Goal: Task Accomplishment & Management: Complete application form

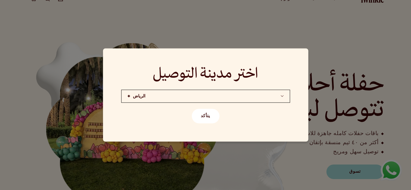
scroll to position [61, 0]
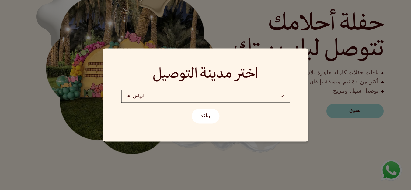
click at [210, 120] on button "يتأكد" at bounding box center [206, 116] width 28 height 15
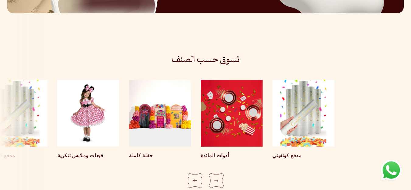
scroll to position [1064, 0]
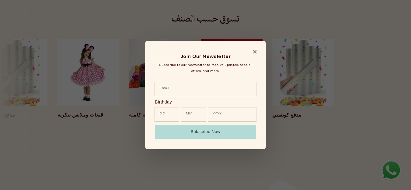
click at [190, 134] on button "Subscribe Now" at bounding box center [205, 132] width 101 height 14
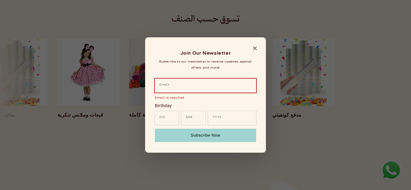
click at [255, 45] on div "Join Our Newsletter Subscribe to our newsletter to receive updates, special off…" at bounding box center [205, 95] width 121 height 116
click at [255, 47] on icon "Close modal" at bounding box center [255, 49] width 4 height 4
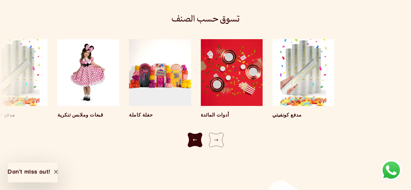
click at [199, 133] on div "Previous slide" at bounding box center [195, 140] width 15 height 15
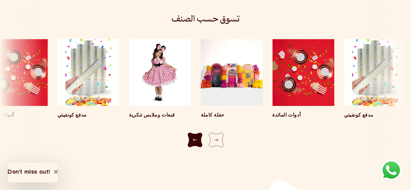
click at [199, 133] on div "Previous slide" at bounding box center [195, 140] width 15 height 15
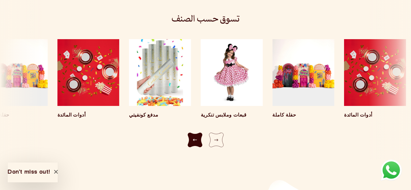
click at [199, 133] on div "Previous slide" at bounding box center [195, 140] width 15 height 15
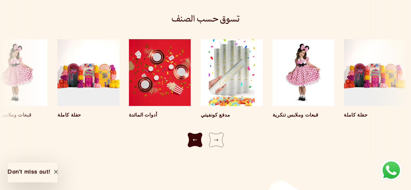
click at [199, 133] on div "Previous slide" at bounding box center [195, 140] width 15 height 15
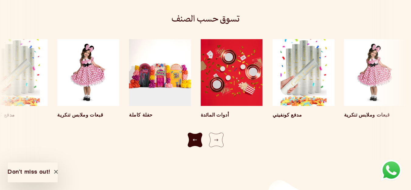
click at [199, 133] on div "Previous slide" at bounding box center [195, 140] width 15 height 15
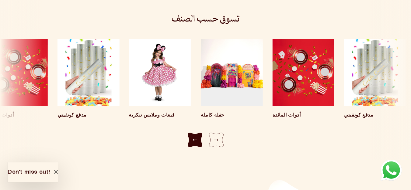
click at [199, 133] on div "Previous slide" at bounding box center [195, 140] width 15 height 15
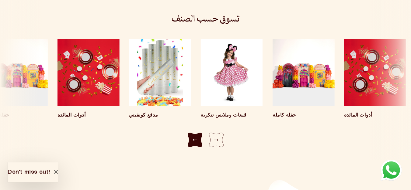
click at [199, 133] on div "Previous slide" at bounding box center [195, 140] width 15 height 15
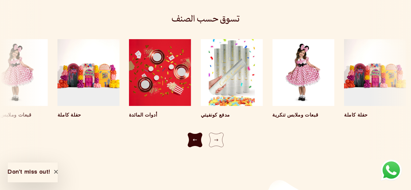
click at [199, 133] on div "Previous slide" at bounding box center [195, 140] width 15 height 15
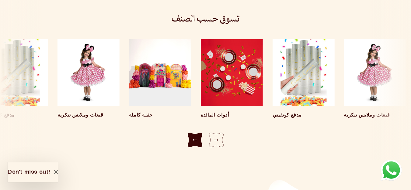
click at [199, 133] on div "Previous slide" at bounding box center [195, 140] width 15 height 15
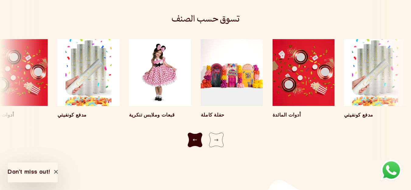
click at [199, 133] on div "Previous slide" at bounding box center [195, 140] width 15 height 15
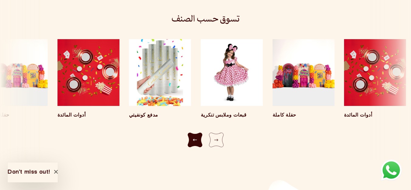
click at [199, 133] on div "Previous slide" at bounding box center [195, 140] width 15 height 15
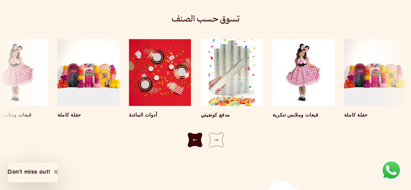
click at [199, 133] on div "Previous slide" at bounding box center [195, 140] width 15 height 15
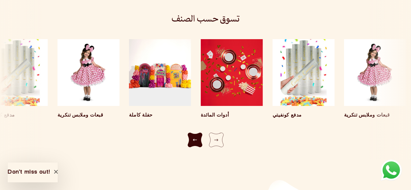
click at [199, 133] on div "Previous slide" at bounding box center [195, 140] width 15 height 15
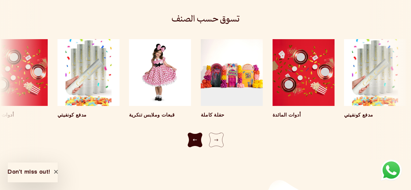
click at [199, 133] on div "Previous slide" at bounding box center [195, 140] width 15 height 15
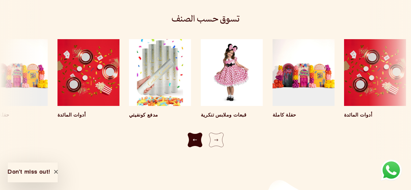
click at [199, 133] on div "Previous slide" at bounding box center [195, 140] width 15 height 15
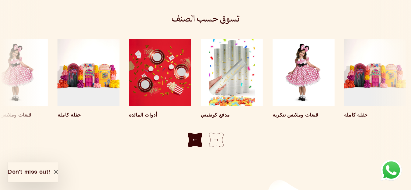
click at [199, 133] on div "Previous slide" at bounding box center [195, 140] width 15 height 15
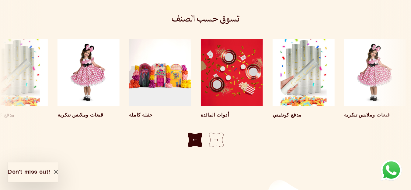
click at [199, 133] on div "Previous slide" at bounding box center [195, 140] width 15 height 15
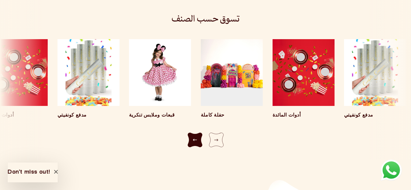
click at [199, 133] on div "Previous slide" at bounding box center [195, 140] width 15 height 15
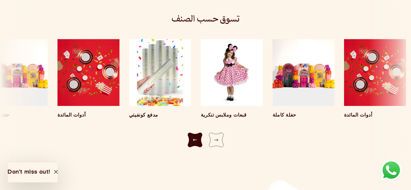
click at [199, 133] on div "Previous slide" at bounding box center [195, 140] width 15 height 15
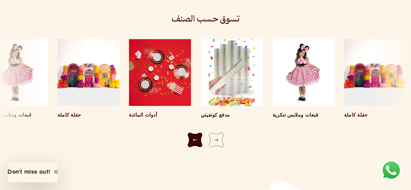
click at [199, 133] on div "Previous slide" at bounding box center [195, 140] width 15 height 15
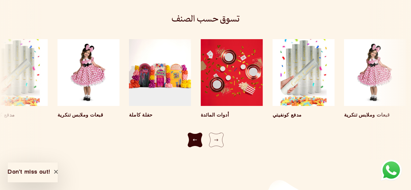
click at [199, 133] on div "Previous slide" at bounding box center [195, 140] width 15 height 15
click at [198, 134] on div "Previous slide" at bounding box center [195, 140] width 15 height 15
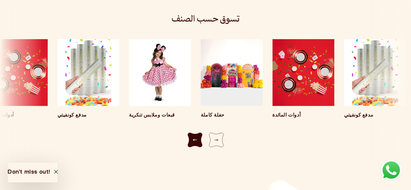
click at [198, 134] on div "Previous slide" at bounding box center [195, 140] width 15 height 15
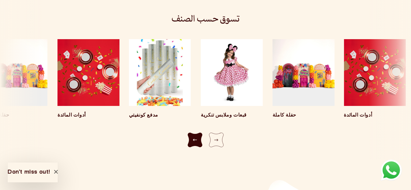
click at [198, 134] on div "Previous slide" at bounding box center [195, 140] width 15 height 15
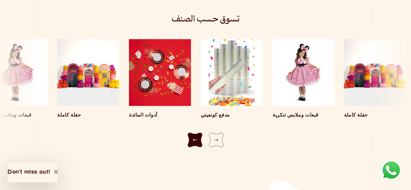
click at [198, 134] on div "Previous slide" at bounding box center [195, 140] width 15 height 15
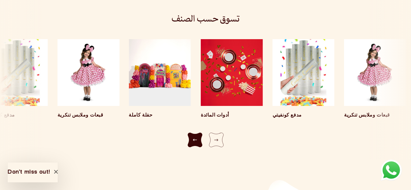
click at [198, 134] on div "Previous slide" at bounding box center [195, 140] width 15 height 15
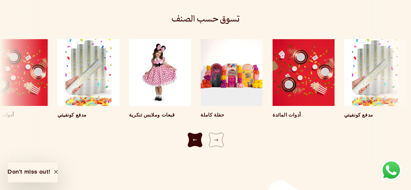
click at [198, 134] on div "Previous slide" at bounding box center [195, 140] width 15 height 15
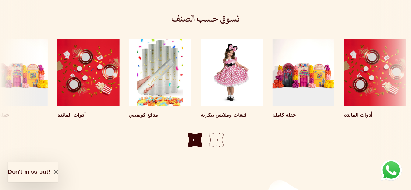
click at [198, 134] on div "Previous slide" at bounding box center [195, 140] width 15 height 15
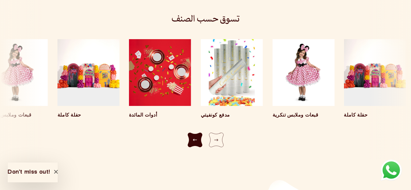
click at [198, 134] on div "Previous slide" at bounding box center [195, 140] width 15 height 15
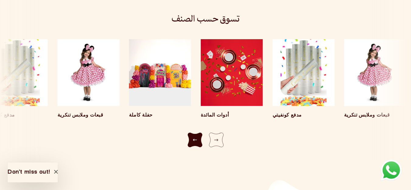
click at [198, 134] on div "Previous slide" at bounding box center [195, 140] width 15 height 15
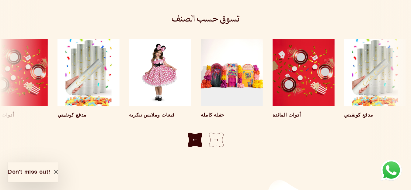
click at [198, 134] on div "Previous slide" at bounding box center [195, 140] width 15 height 15
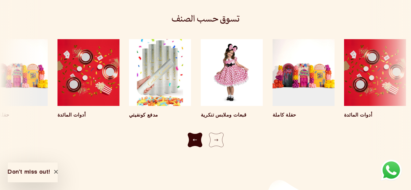
click at [198, 134] on div "Previous slide" at bounding box center [195, 140] width 15 height 15
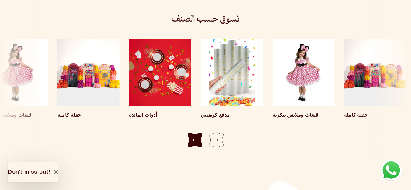
click at [198, 134] on div "Previous slide" at bounding box center [195, 140] width 15 height 15
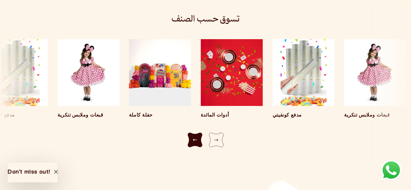
click at [198, 134] on div "Previous slide" at bounding box center [195, 140] width 15 height 15
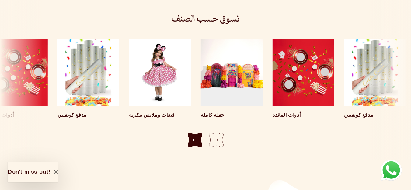
click at [196, 133] on div "Previous slide" at bounding box center [195, 140] width 15 height 15
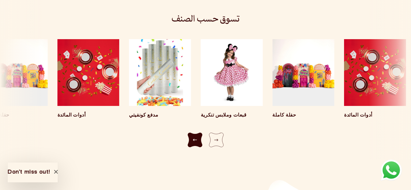
click at [196, 133] on div "Previous slide" at bounding box center [195, 140] width 15 height 15
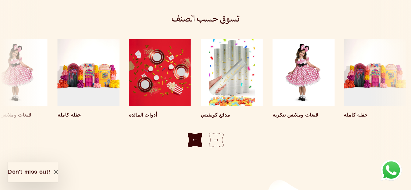
click at [196, 133] on div "Previous slide" at bounding box center [195, 140] width 15 height 15
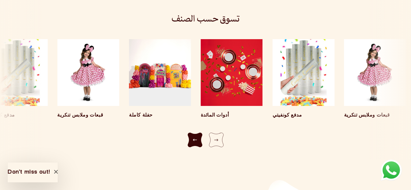
click at [196, 133] on div "Previous slide" at bounding box center [195, 140] width 15 height 15
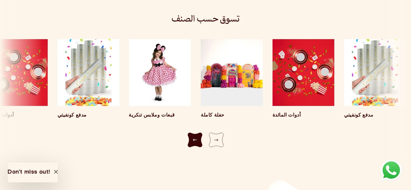
click at [196, 133] on div "Previous slide" at bounding box center [195, 140] width 15 height 15
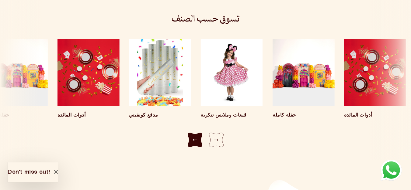
click at [196, 133] on div "Previous slide" at bounding box center [195, 140] width 15 height 15
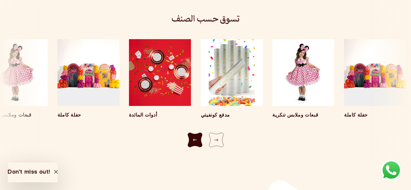
click at [196, 133] on div "Previous slide" at bounding box center [195, 140] width 15 height 15
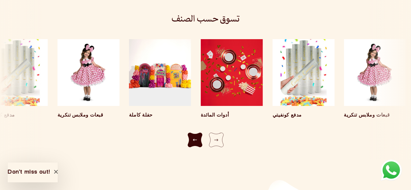
click at [196, 133] on div "Previous slide" at bounding box center [195, 140] width 15 height 15
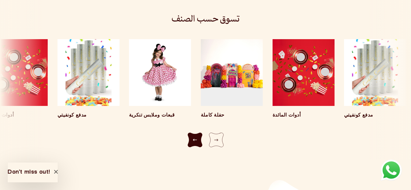
click at [196, 133] on div "Previous slide" at bounding box center [195, 140] width 15 height 15
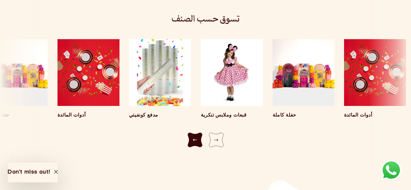
click at [196, 133] on div "Previous slide" at bounding box center [195, 140] width 15 height 15
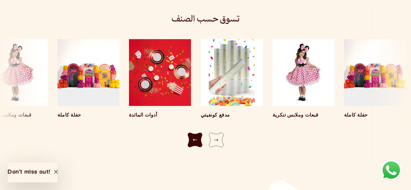
click at [196, 133] on div "Previous slide" at bounding box center [195, 140] width 15 height 15
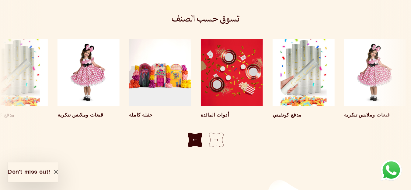
click at [196, 133] on div "Previous slide" at bounding box center [195, 140] width 15 height 15
click at [197, 133] on div "Previous slide" at bounding box center [195, 140] width 15 height 15
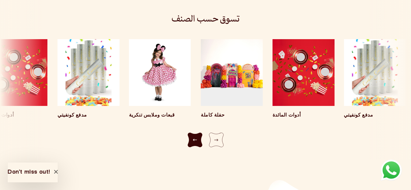
click at [197, 133] on div "Previous slide" at bounding box center [195, 140] width 15 height 15
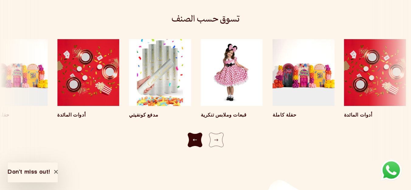
click at [197, 133] on div "Previous slide" at bounding box center [195, 140] width 15 height 15
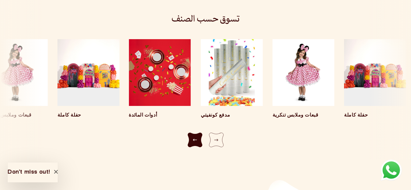
click at [197, 133] on div "Previous slide" at bounding box center [195, 140] width 15 height 15
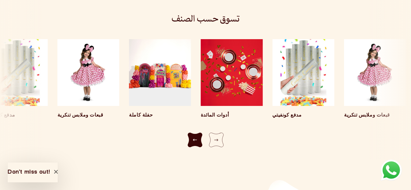
click at [197, 133] on div "Previous slide" at bounding box center [195, 140] width 15 height 15
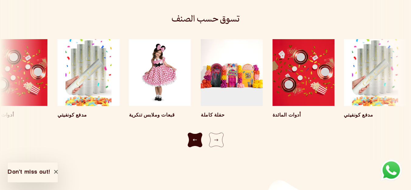
click at [197, 133] on div "Previous slide" at bounding box center [195, 140] width 15 height 15
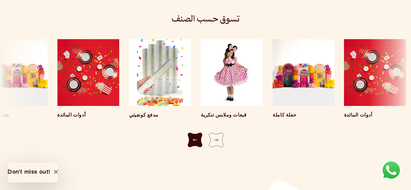
click at [197, 133] on div "Previous slide" at bounding box center [195, 140] width 15 height 15
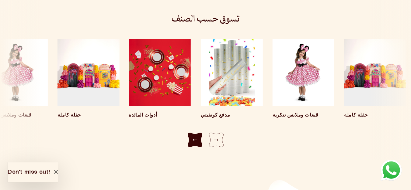
click at [197, 133] on div "Previous slide" at bounding box center [195, 140] width 15 height 15
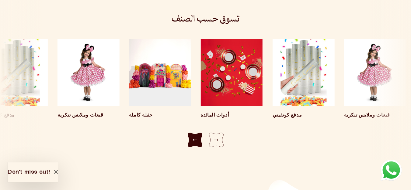
click at [197, 133] on div "Previous slide" at bounding box center [195, 140] width 15 height 15
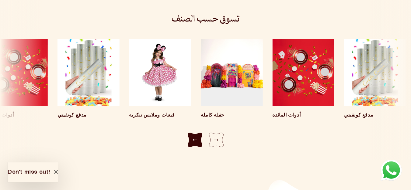
click at [197, 133] on div "Previous slide" at bounding box center [195, 140] width 15 height 15
click at [192, 133] on div "Previous slide" at bounding box center [195, 140] width 15 height 15
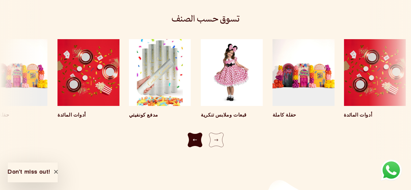
click at [192, 133] on div "Previous slide" at bounding box center [195, 140] width 15 height 15
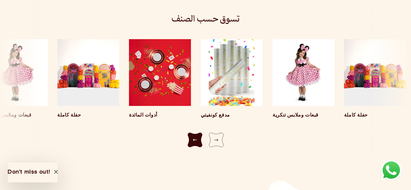
click at [192, 133] on div "Previous slide" at bounding box center [195, 140] width 15 height 15
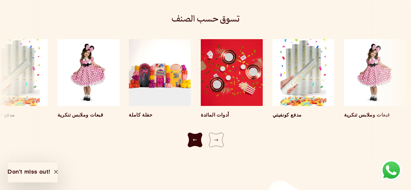
click at [192, 133] on div "Previous slide" at bounding box center [195, 140] width 15 height 15
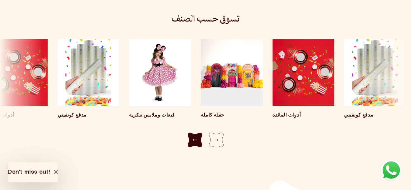
click at [192, 133] on div "Previous slide" at bounding box center [195, 140] width 15 height 15
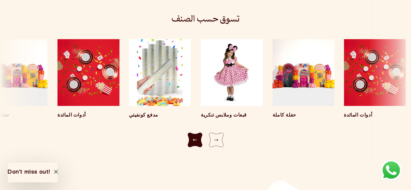
click at [192, 133] on div "Previous slide" at bounding box center [195, 140] width 15 height 15
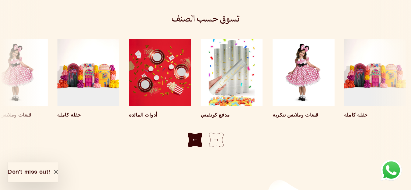
click at [192, 133] on div "Previous slide" at bounding box center [195, 140] width 15 height 15
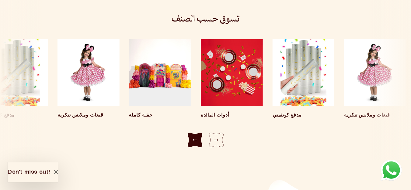
click at [192, 133] on div "Previous slide" at bounding box center [195, 140] width 15 height 15
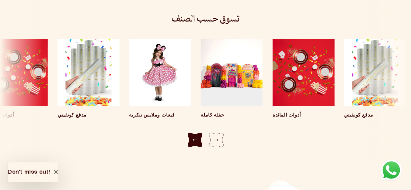
click at [192, 133] on div "Previous slide" at bounding box center [195, 140] width 15 height 15
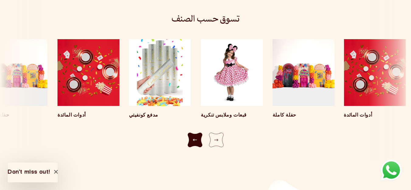
click at [192, 133] on div "Previous slide" at bounding box center [195, 140] width 15 height 15
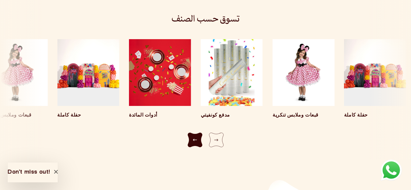
click at [192, 133] on div "Previous slide" at bounding box center [195, 140] width 15 height 15
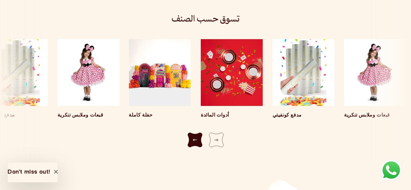
click at [192, 133] on div "Previous slide" at bounding box center [195, 140] width 15 height 15
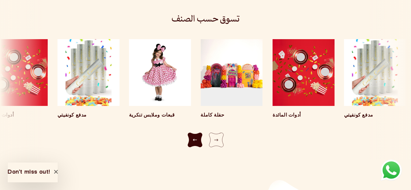
click at [192, 133] on div "Previous slide" at bounding box center [195, 140] width 15 height 15
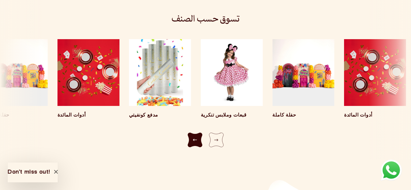
click at [192, 133] on div "Previous slide" at bounding box center [195, 140] width 15 height 15
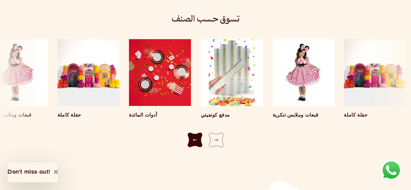
click at [192, 133] on div "Previous slide" at bounding box center [195, 140] width 15 height 15
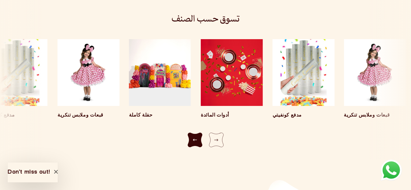
click at [192, 133] on div "Previous slide" at bounding box center [195, 140] width 15 height 15
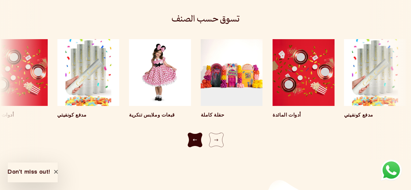
click at [192, 133] on div "Previous slide" at bounding box center [195, 140] width 15 height 15
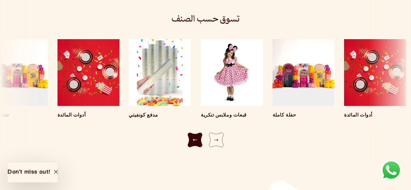
click at [192, 133] on div "Previous slide" at bounding box center [195, 140] width 15 height 15
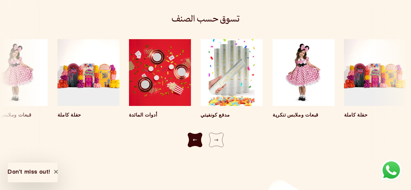
click at [192, 133] on div "Previous slide" at bounding box center [195, 140] width 15 height 15
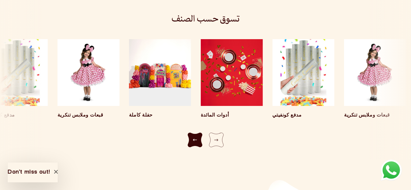
click at [192, 133] on div "Previous slide" at bounding box center [195, 140] width 15 height 15
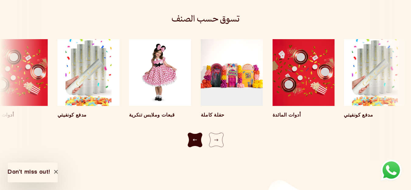
click at [192, 133] on div "Previous slide" at bounding box center [195, 140] width 15 height 15
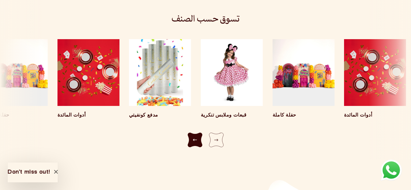
click at [192, 133] on div "Previous slide" at bounding box center [195, 140] width 15 height 15
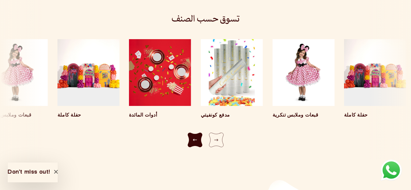
click at [192, 133] on div "Previous slide" at bounding box center [195, 140] width 15 height 15
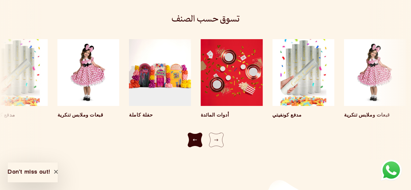
click at [192, 133] on div "Previous slide" at bounding box center [195, 140] width 15 height 15
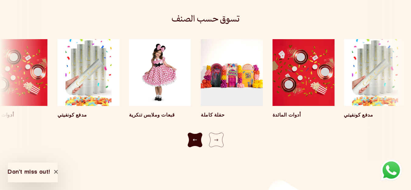
click at [192, 133] on div "Previous slide" at bounding box center [195, 140] width 15 height 15
click at [190, 135] on div "Previous slide" at bounding box center [195, 140] width 15 height 15
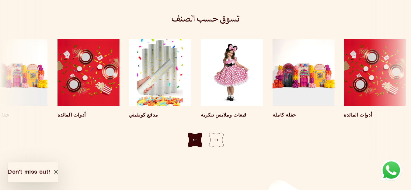
click at [190, 135] on div "Previous slide" at bounding box center [195, 140] width 15 height 15
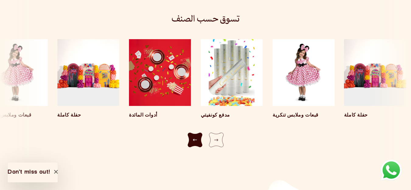
click at [190, 135] on div "Previous slide" at bounding box center [195, 140] width 15 height 15
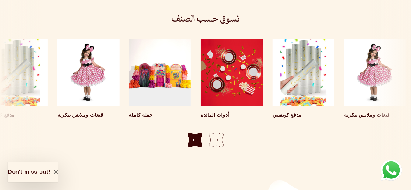
click at [190, 135] on div "Previous slide" at bounding box center [195, 140] width 15 height 15
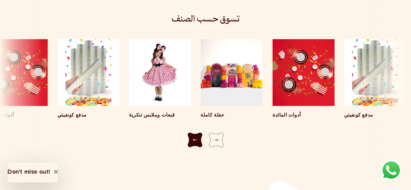
click at [190, 135] on div "Previous slide" at bounding box center [195, 140] width 15 height 15
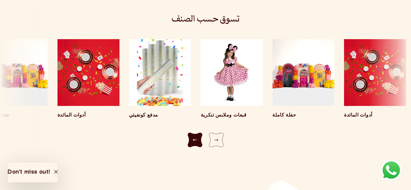
click at [190, 135] on div "Previous slide" at bounding box center [195, 140] width 15 height 15
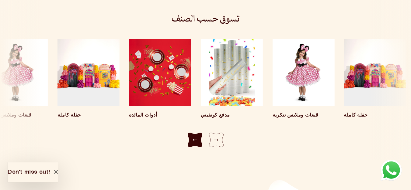
click at [190, 135] on div "Previous slide" at bounding box center [195, 140] width 15 height 15
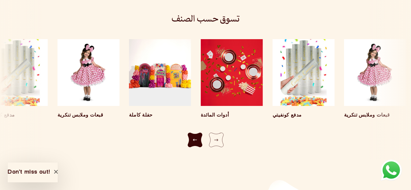
click at [190, 135] on div "Previous slide" at bounding box center [195, 140] width 15 height 15
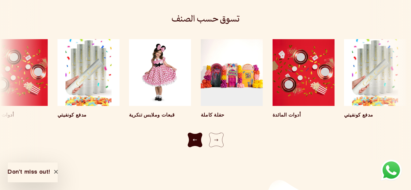
click at [190, 135] on div "Previous slide" at bounding box center [195, 140] width 15 height 15
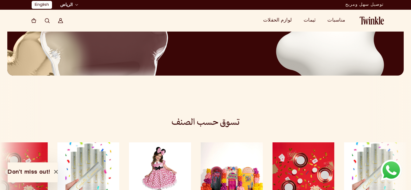
scroll to position [961, 0]
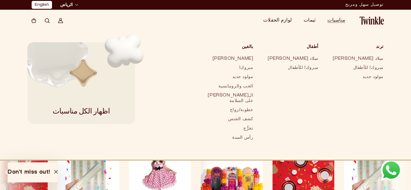
click at [370, 21] on img at bounding box center [371, 21] width 24 height 8
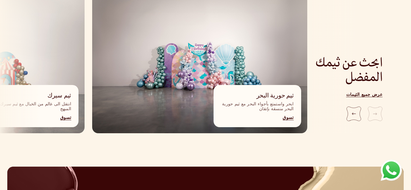
scroll to position [669, 0]
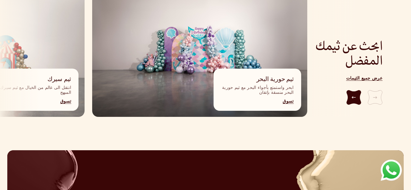
click at [355, 93] on div "Next slide" at bounding box center [353, 97] width 15 height 15
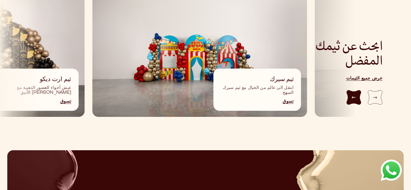
click at [355, 93] on div "Next slide" at bounding box center [353, 97] width 15 height 15
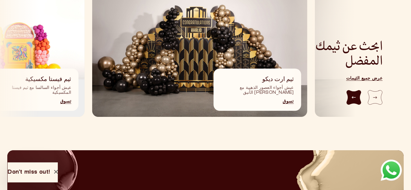
click at [354, 90] on div "Next slide" at bounding box center [353, 97] width 15 height 15
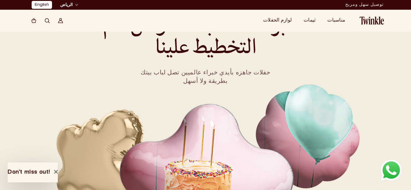
scroll to position [261, 0]
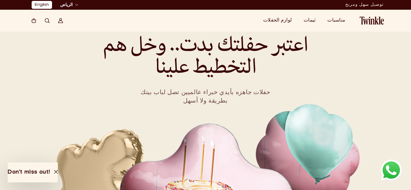
click at [76, 5] on icon "button" at bounding box center [76, 5] width 3 height 2
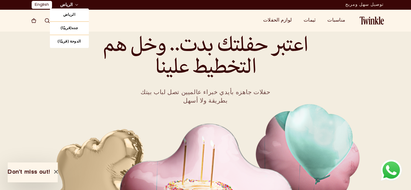
click at [70, 14] on link "الرياض" at bounding box center [69, 15] width 39 height 13
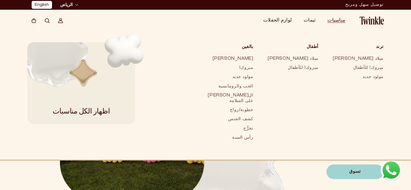
click at [339, 19] on span "مناسبات" at bounding box center [336, 20] width 18 height 5
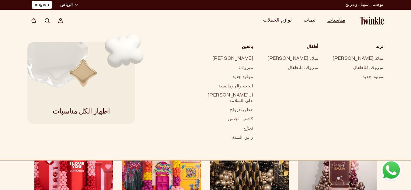
click at [376, 20] on img at bounding box center [371, 21] width 24 height 8
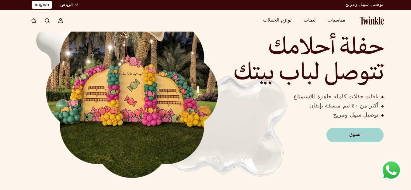
scroll to position [30, 0]
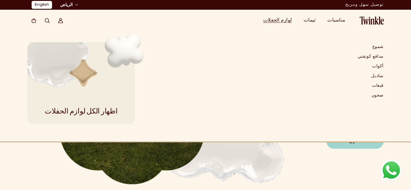
click at [284, 17] on summary "لوازم الحفلات" at bounding box center [279, 21] width 40 height 12
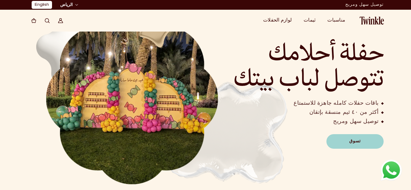
click at [61, 19] on icon at bounding box center [60, 20] width 5 height 5
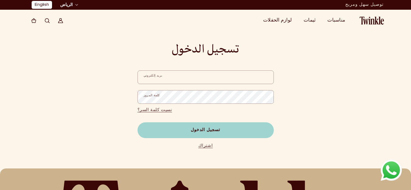
click at [164, 75] on input "بريد إلكتروني" at bounding box center [205, 78] width 136 height 14
click at [202, 147] on link "اشتراك" at bounding box center [205, 146] width 136 height 6
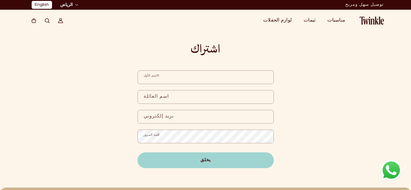
click at [168, 76] on input "الاسم الأول" at bounding box center [205, 78] width 136 height 14
type input "****"
click at [173, 89] on form "**** الاسم الأول اسم العائلة بريد إلكتروني كلمة المرور يخلق" at bounding box center [205, 120] width 136 height 98
click at [172, 93] on input "اسم العائلة" at bounding box center [205, 97] width 136 height 14
type input "*******"
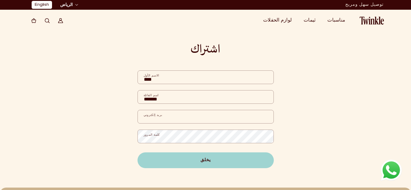
click at [173, 120] on input "بريد إلكتروني" at bounding box center [205, 117] width 136 height 14
type input "*"
type input "**********"
click at [137, 153] on button "يخلق" at bounding box center [205, 161] width 136 height 16
